Goal: Navigation & Orientation: Find specific page/section

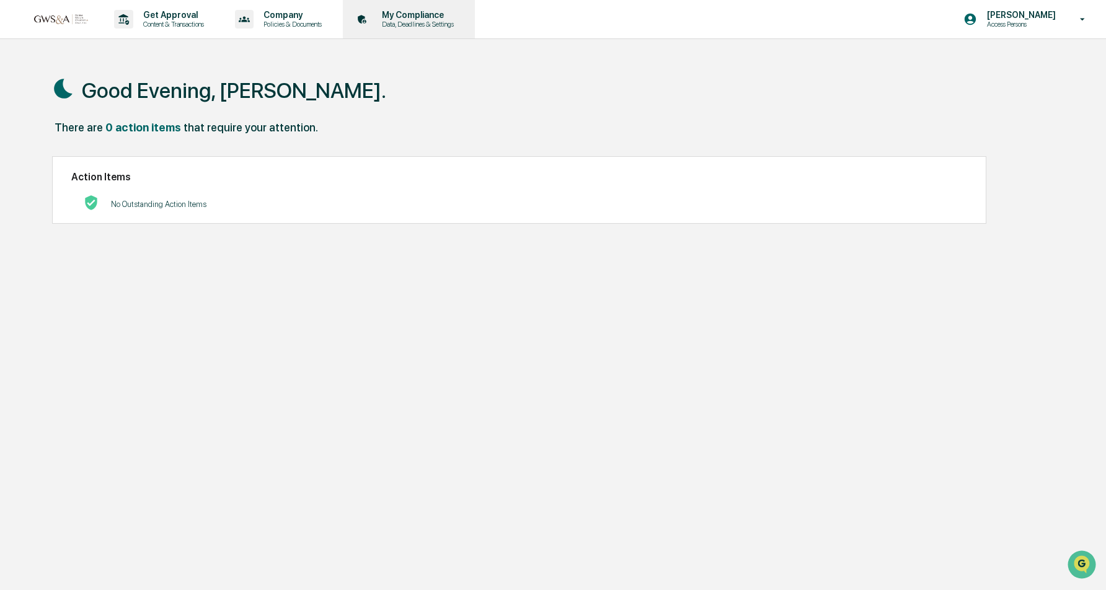
click at [420, 17] on p "My Compliance" at bounding box center [416, 15] width 88 height 10
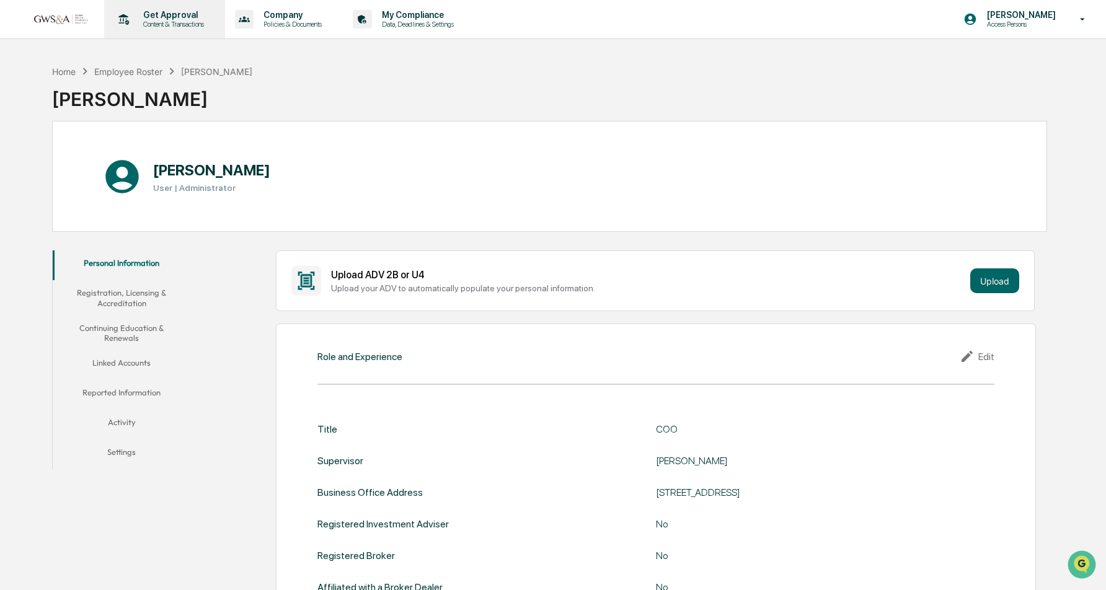
click at [190, 22] on p "Content & Transactions" at bounding box center [171, 24] width 77 height 9
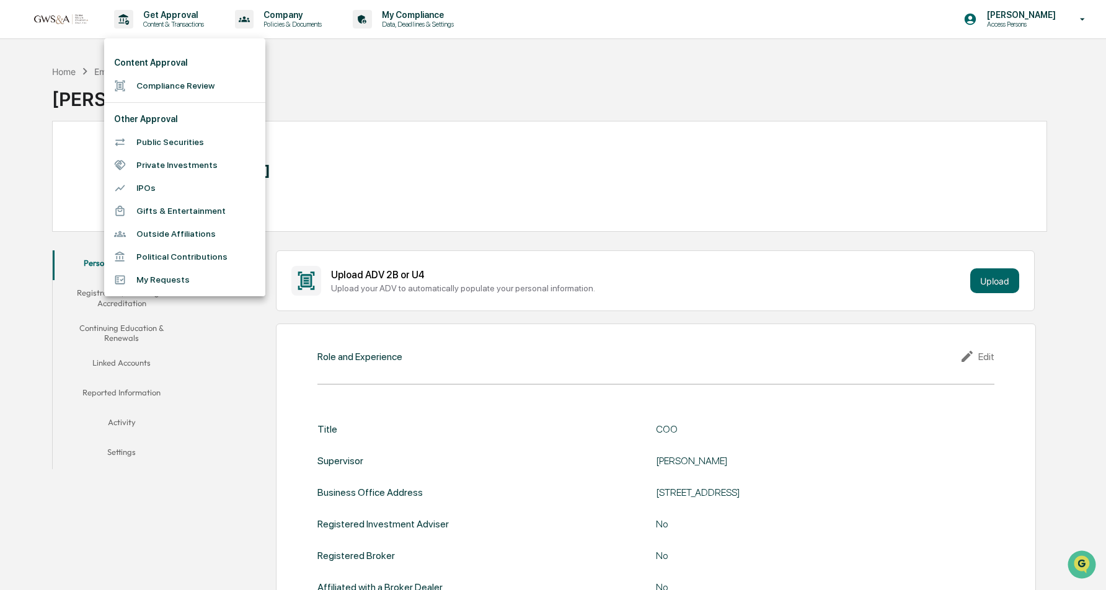
click at [69, 16] on div at bounding box center [553, 295] width 1106 height 590
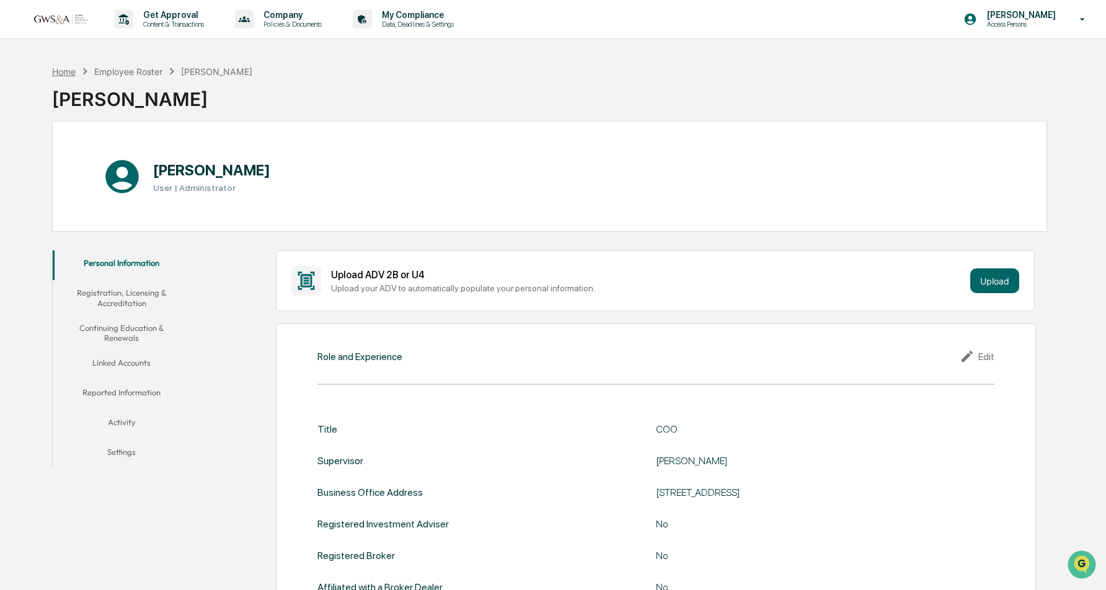
click at [63, 71] on div "Home" at bounding box center [64, 71] width 24 height 11
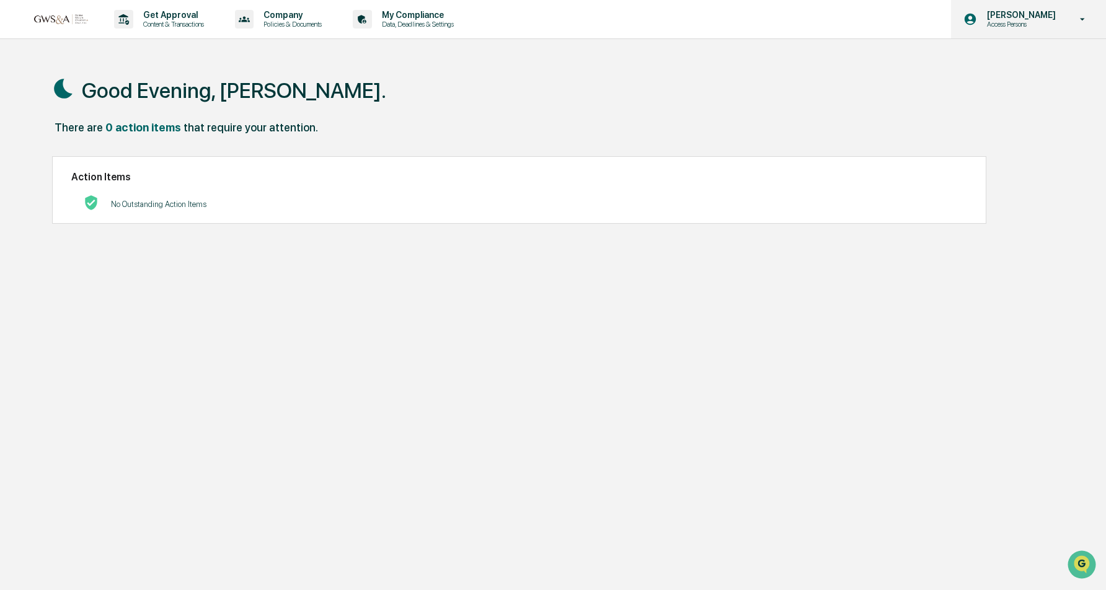
click at [1016, 19] on p "[PERSON_NAME]" at bounding box center [1019, 15] width 85 height 10
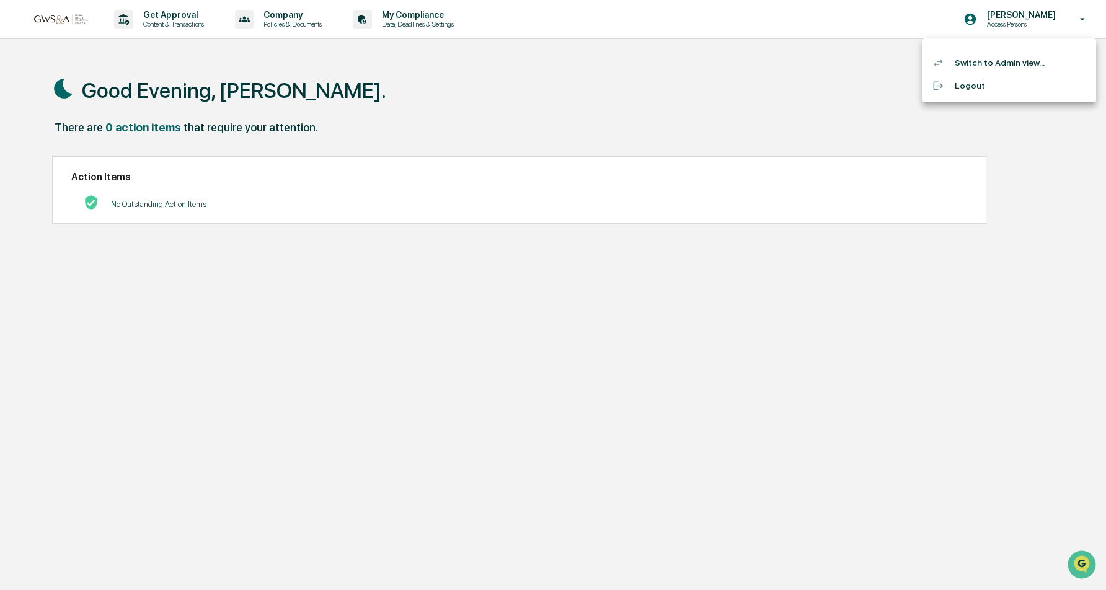
click at [995, 61] on li "Switch to Admin view..." at bounding box center [1009, 62] width 174 height 23
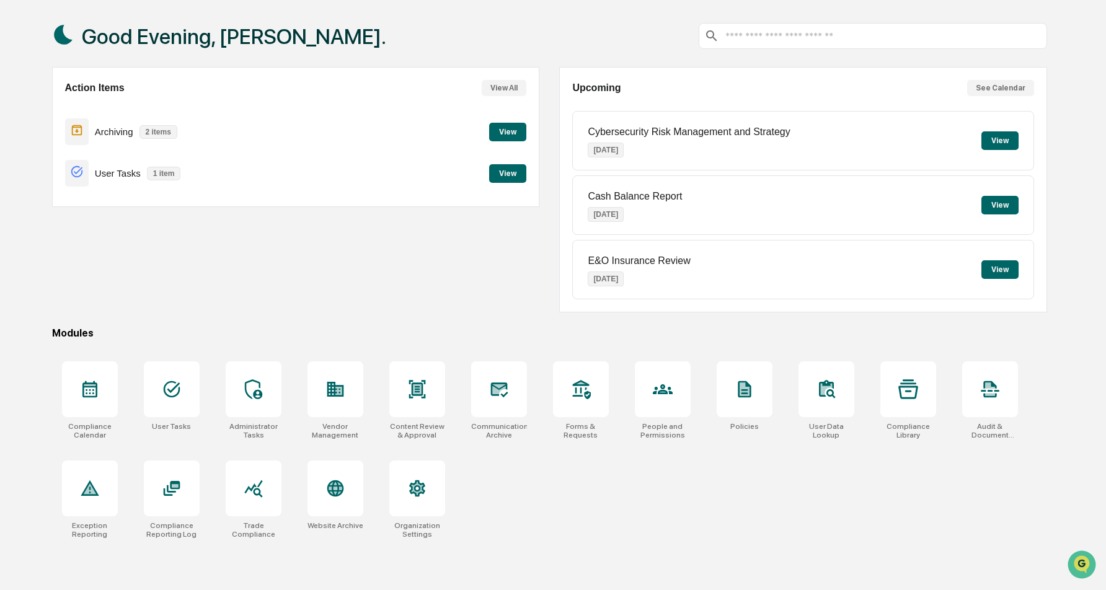
scroll to position [59, 0]
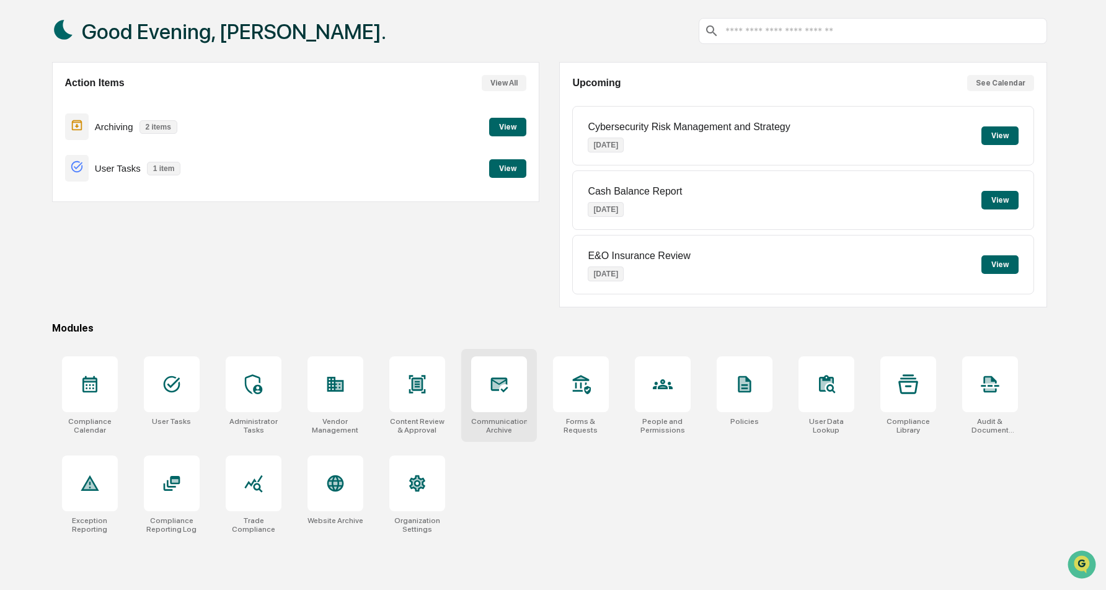
click at [490, 399] on div at bounding box center [499, 384] width 56 height 56
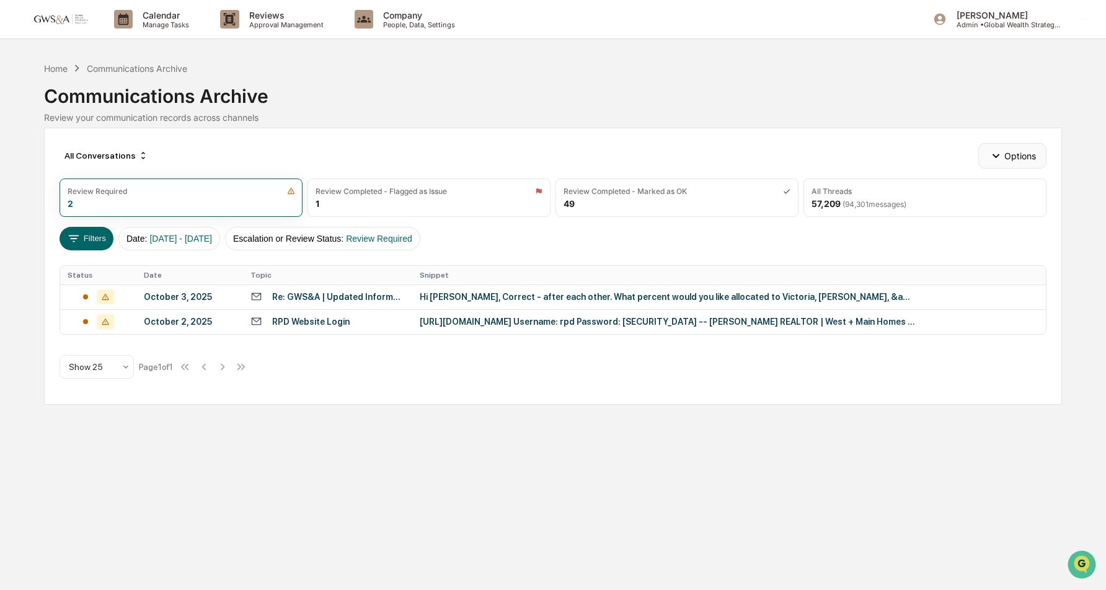
click at [994, 158] on icon "button" at bounding box center [996, 156] width 14 height 14
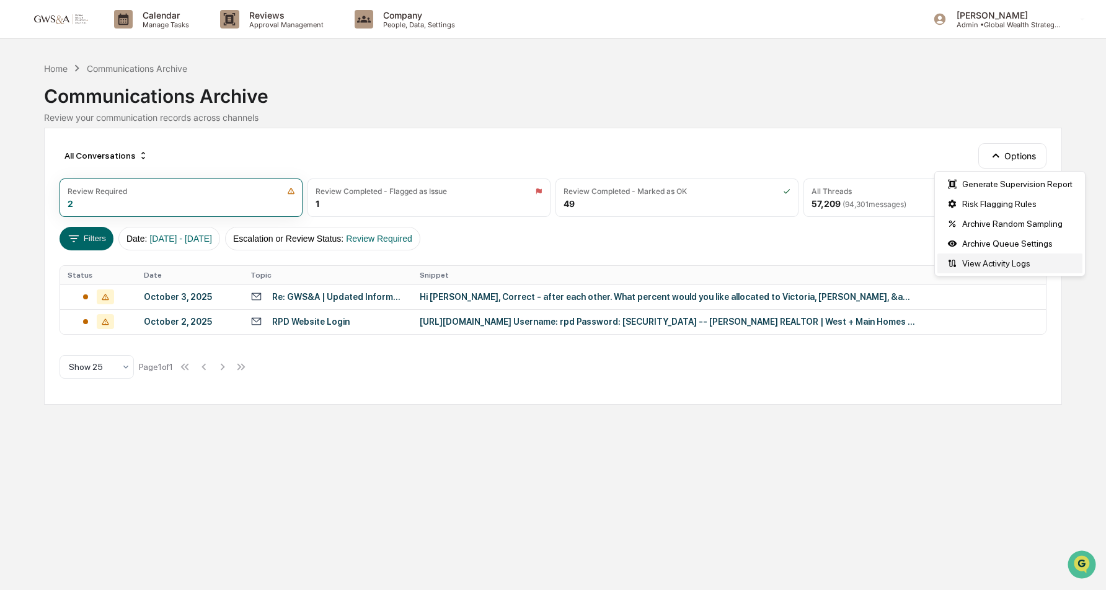
click at [995, 264] on div "View Activity Logs" at bounding box center [1009, 264] width 145 height 20
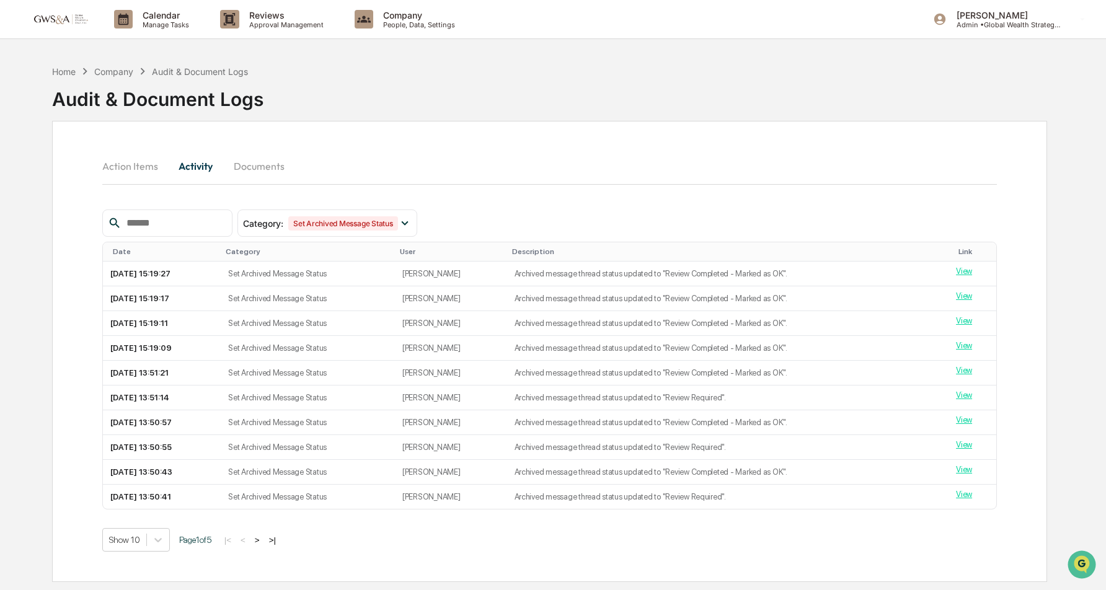
click at [112, 164] on button "Action Items" at bounding box center [135, 166] width 66 height 30
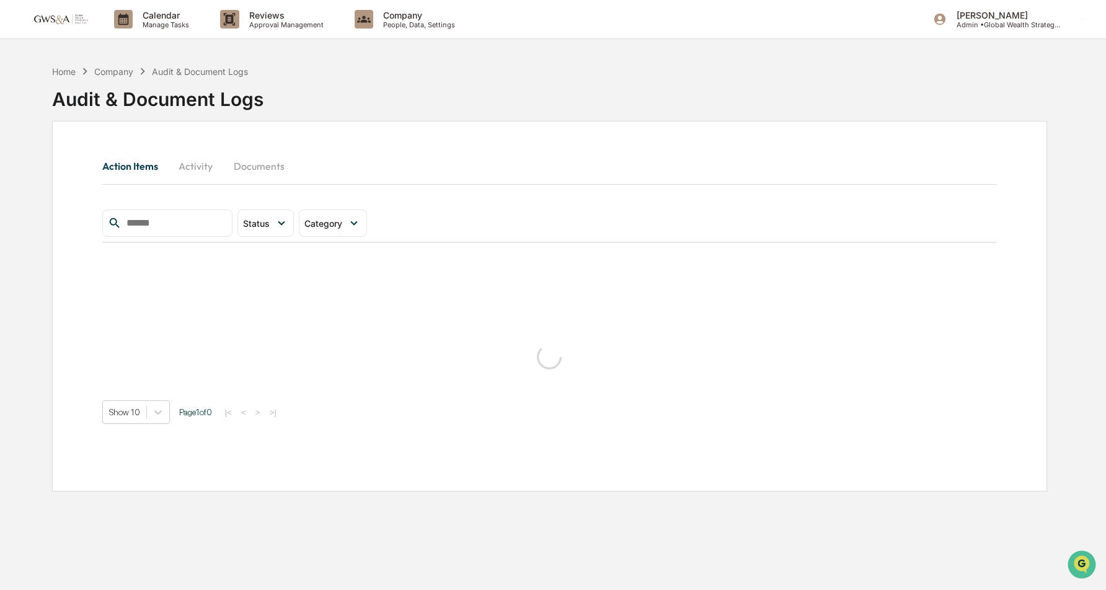
scroll to position [1, 0]
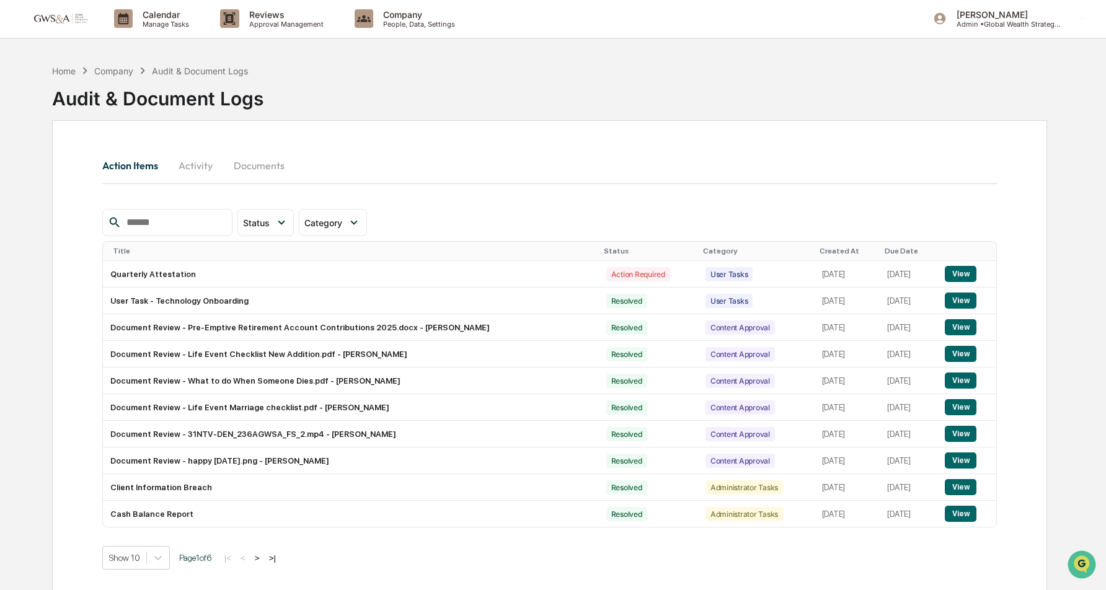
click at [117, 69] on div "Company" at bounding box center [113, 71] width 39 height 11
click at [197, 167] on button "Activity" at bounding box center [196, 166] width 56 height 30
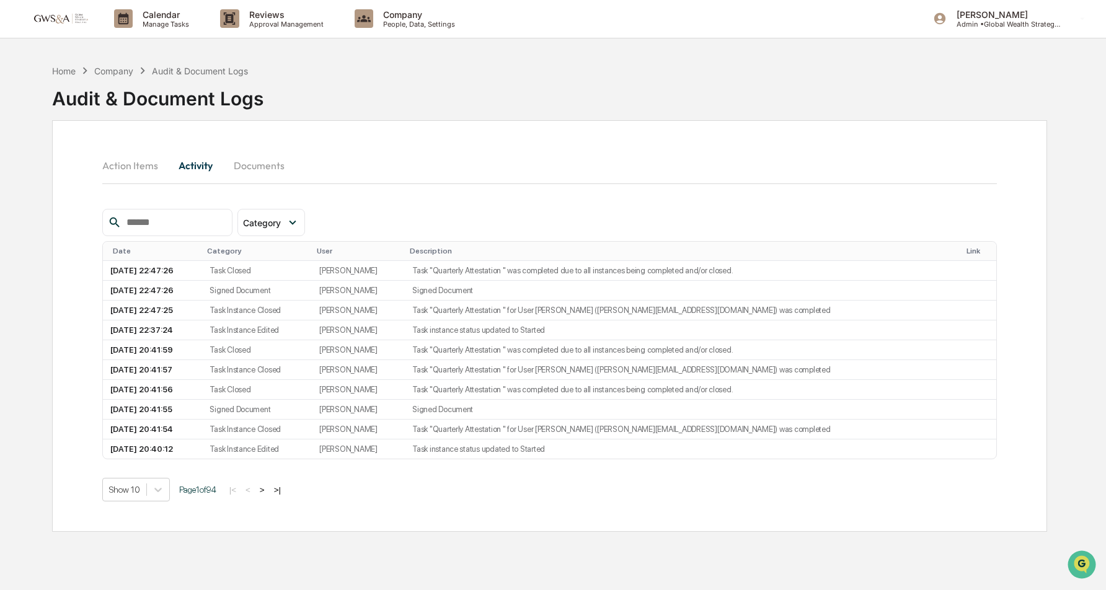
click at [53, 60] on div "Home Company Audit & Document Logs Audit & Document Logs" at bounding box center [157, 89] width 211 height 62
click at [55, 66] on div "Home" at bounding box center [64, 71] width 24 height 11
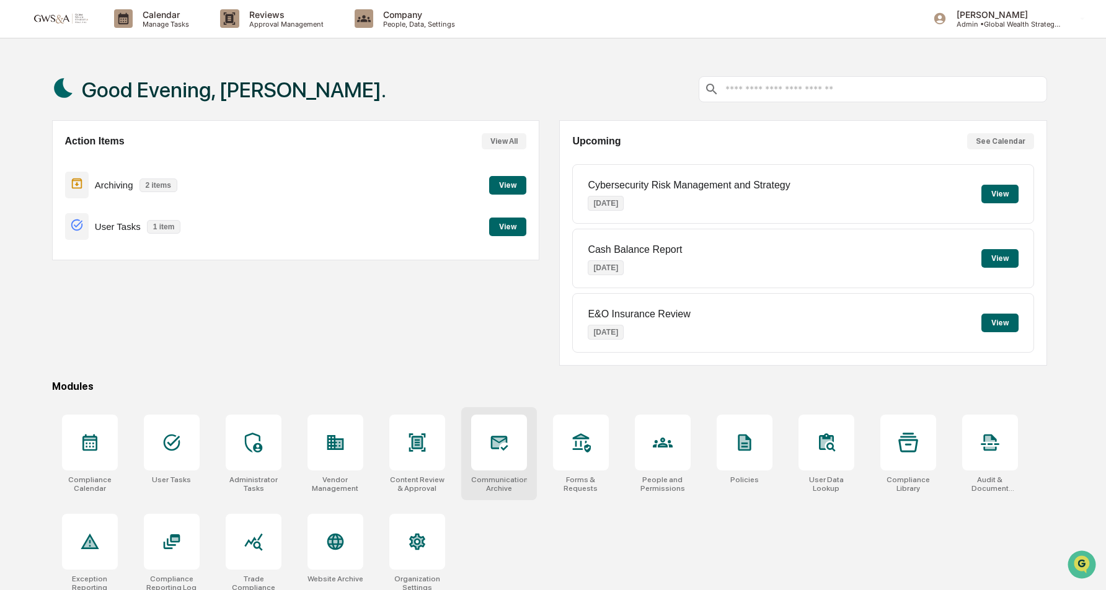
click at [503, 439] on icon at bounding box center [498, 443] width 17 height 15
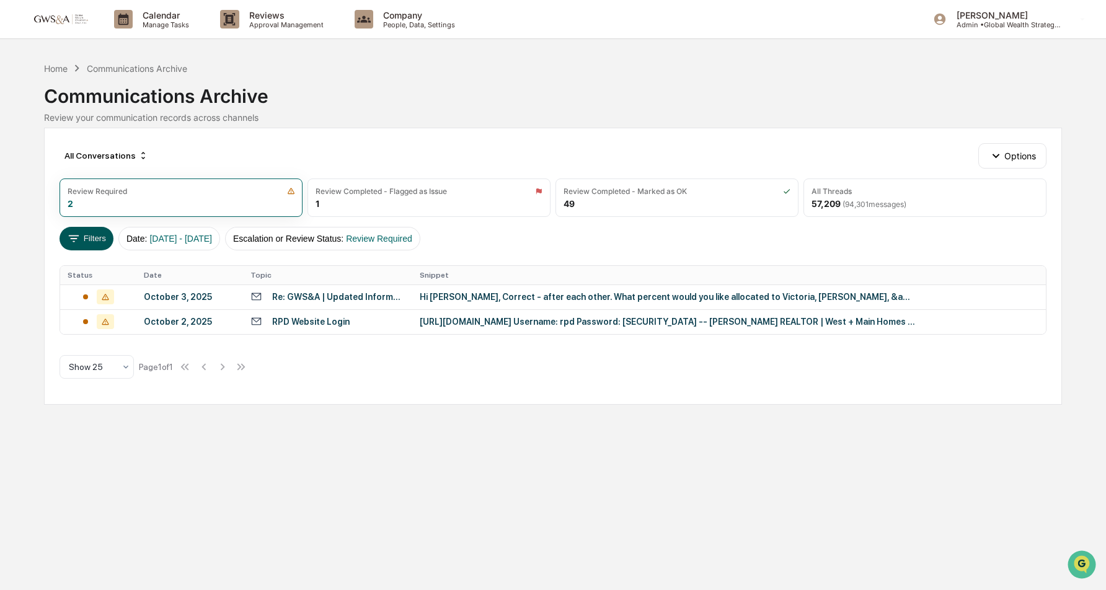
click at [77, 236] on icon at bounding box center [74, 239] width 14 height 14
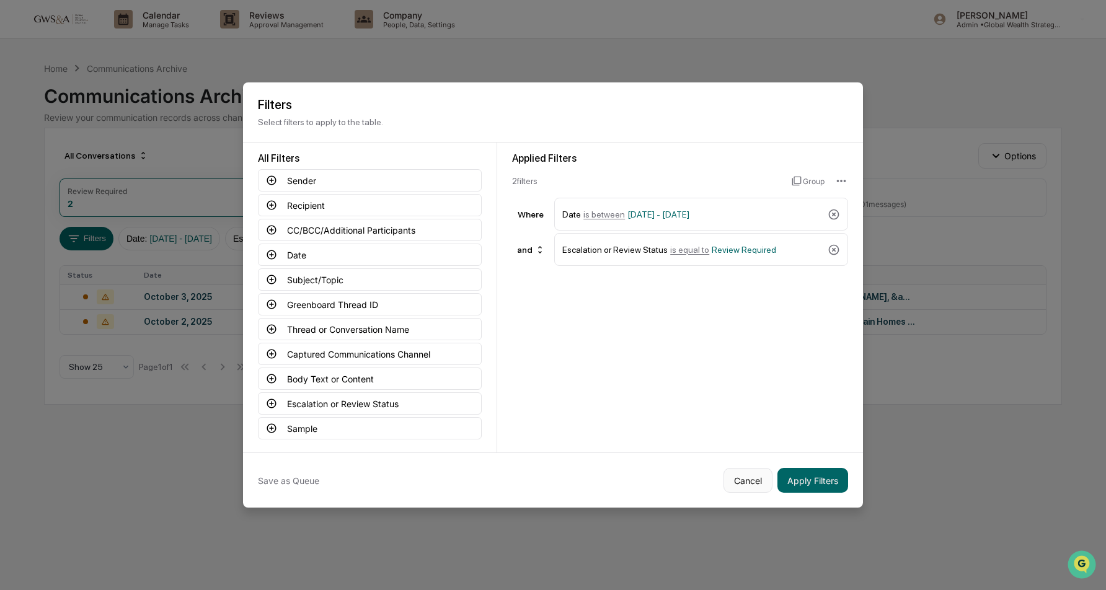
click at [747, 479] on button "Cancel" at bounding box center [747, 480] width 49 height 25
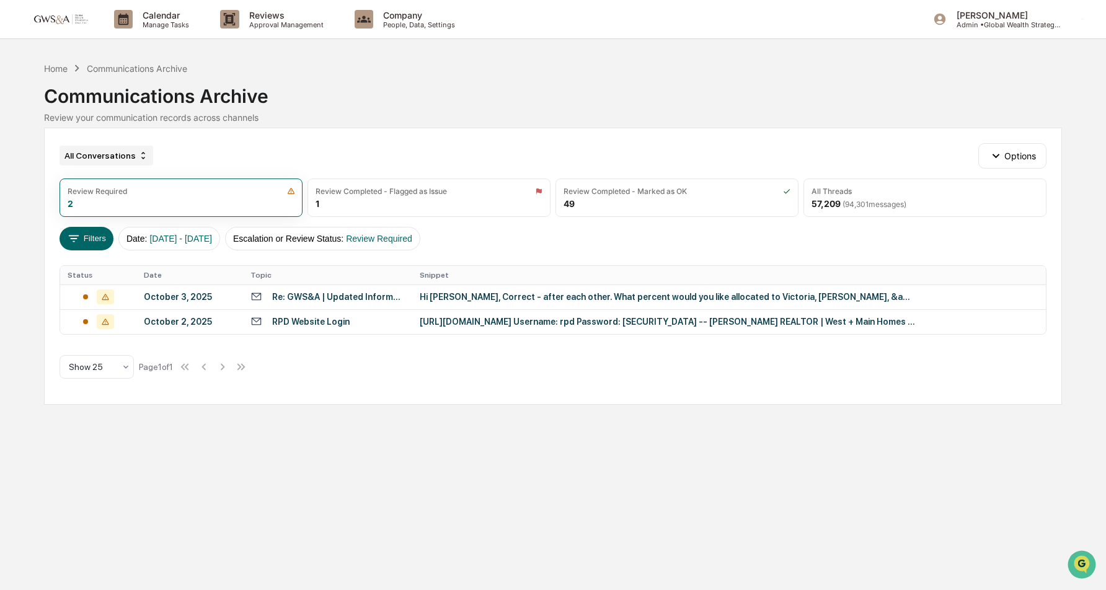
click at [133, 156] on div "All Conversations" at bounding box center [107, 156] width 94 height 20
click at [285, 138] on div "All Conversations Options Review Required 2 Review Completed - Flagged as Issue…" at bounding box center [552, 266] width 1017 height 277
click at [94, 239] on button "Filters" at bounding box center [87, 239] width 54 height 24
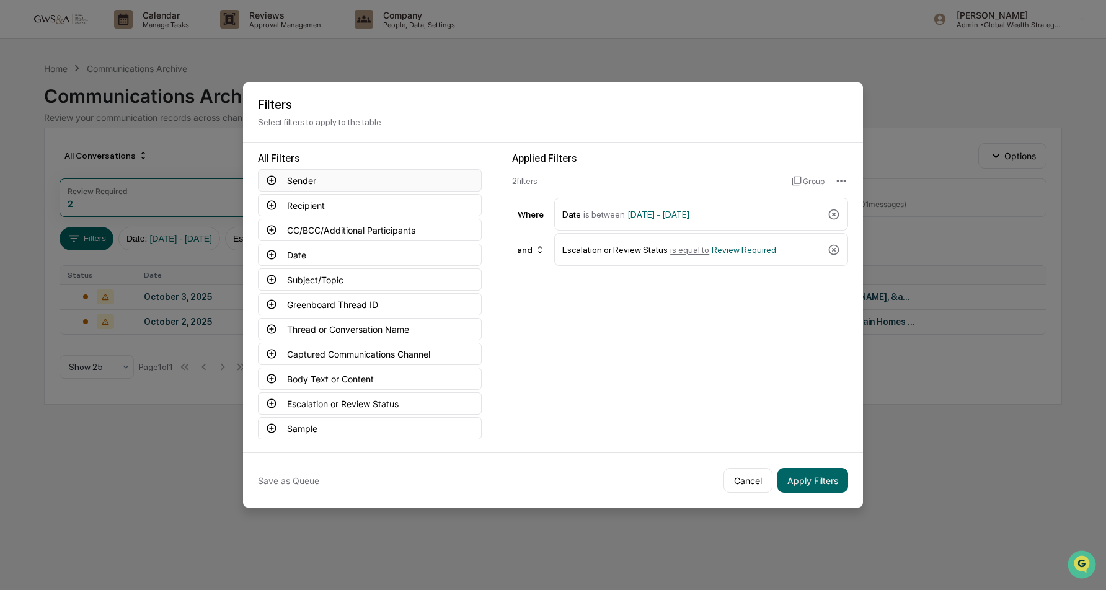
click at [268, 177] on icon at bounding box center [271, 180] width 11 height 11
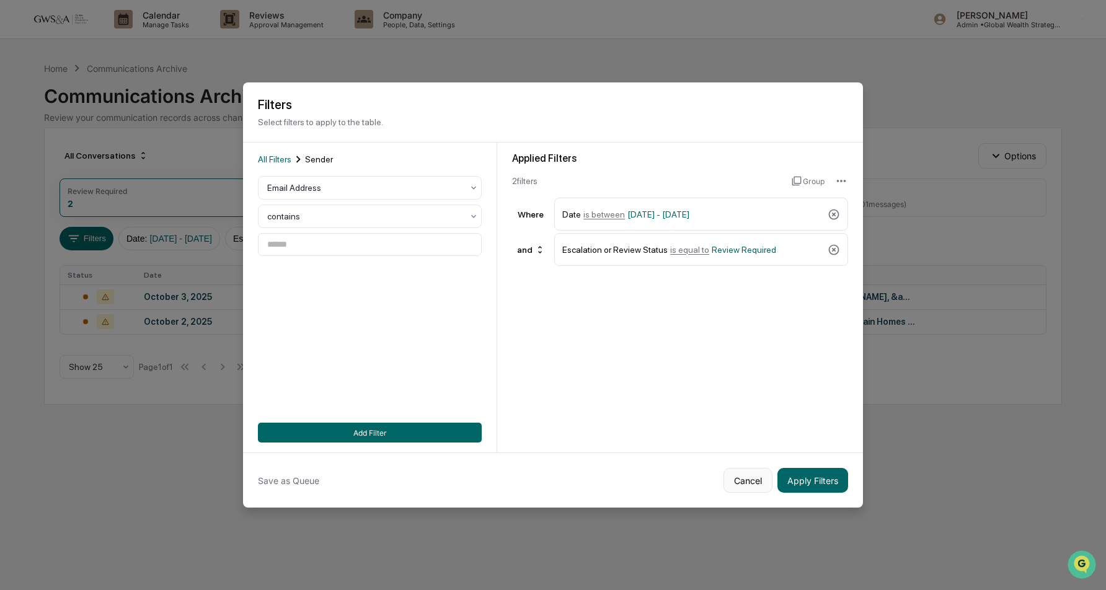
click at [741, 483] on button "Cancel" at bounding box center [747, 480] width 49 height 25
